Goal: Navigation & Orientation: Go to known website

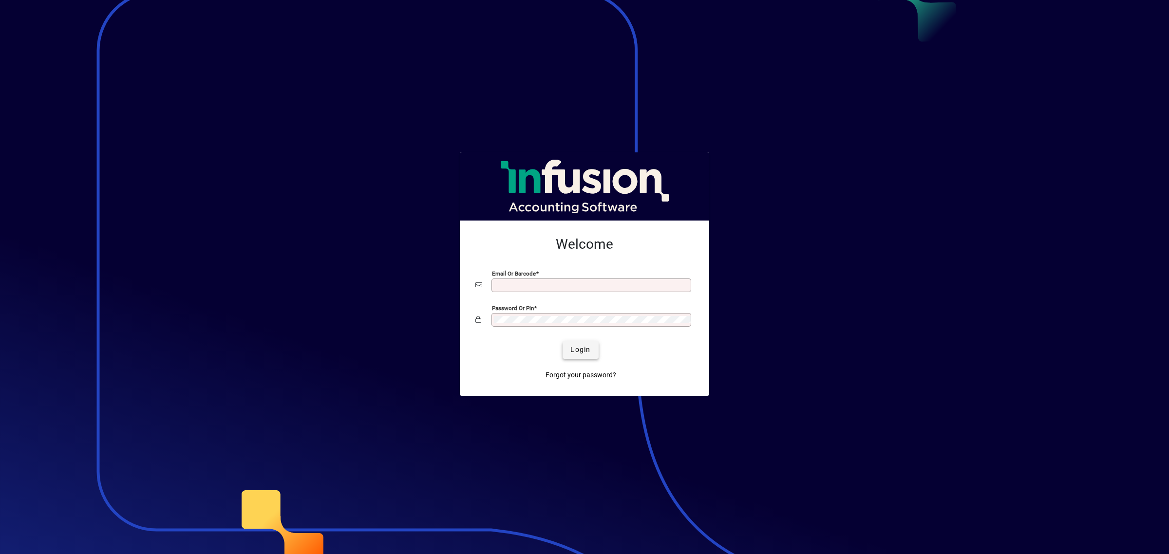
type input "**********"
click at [575, 347] on span "Login" at bounding box center [580, 350] width 20 height 10
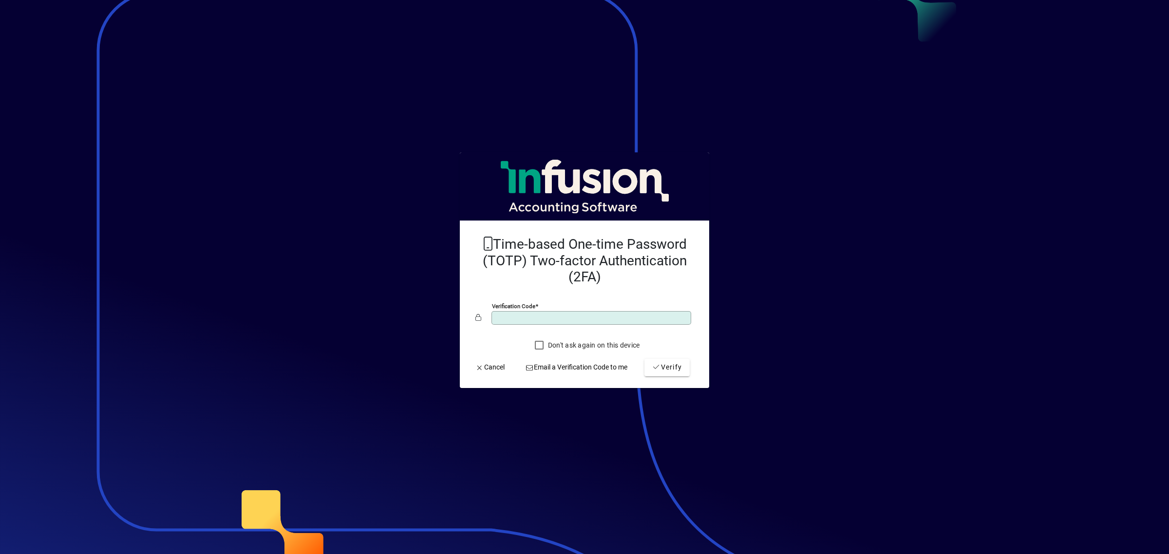
type input "******"
click at [645, 359] on button "Verify" at bounding box center [667, 368] width 45 height 18
